Goal: Task Accomplishment & Management: Complete application form

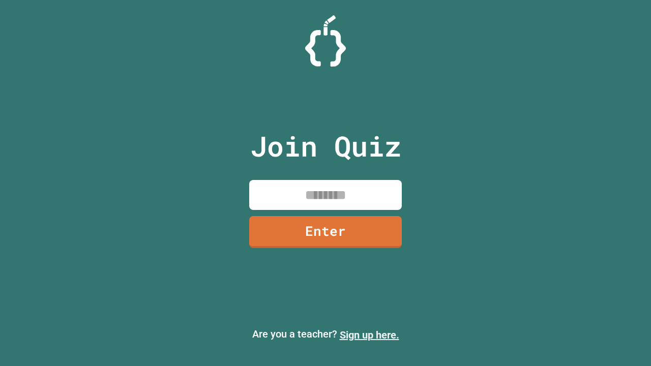
click at [369, 335] on link "Sign up here." at bounding box center [369, 335] width 59 height 12
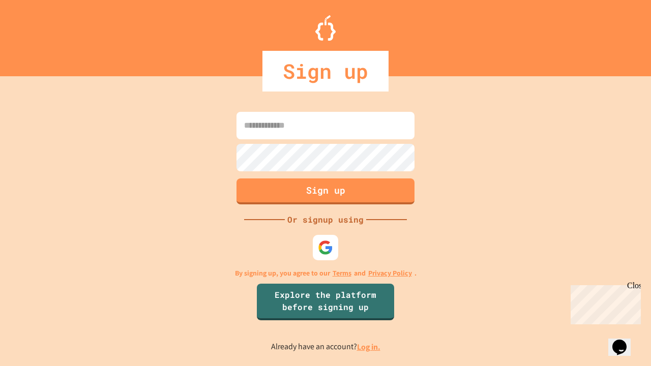
click at [369, 347] on link "Log in." at bounding box center [368, 347] width 23 height 11
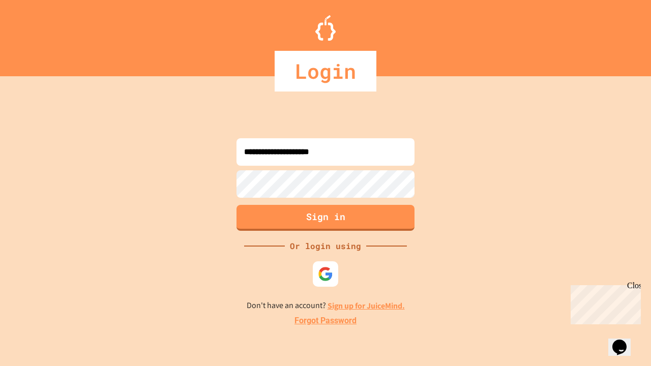
type input "**********"
